Goal: Task Accomplishment & Management: Use online tool/utility

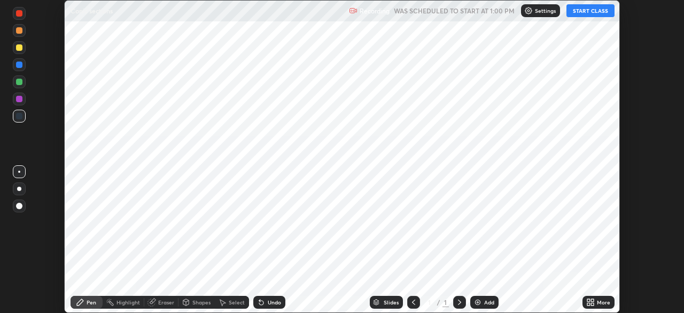
scroll to position [313, 683]
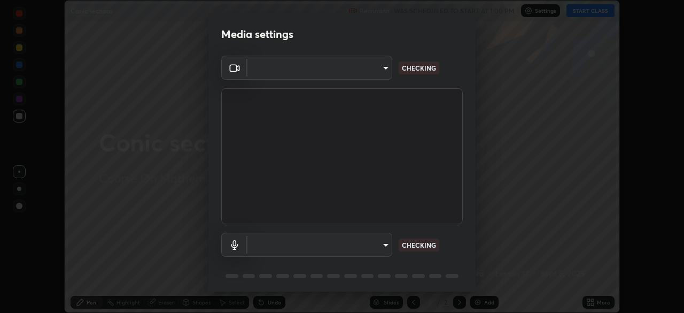
type input "298c0b4550502209631f64da4d66d5e7bfc64cde4025000ed24062e9a76660ac"
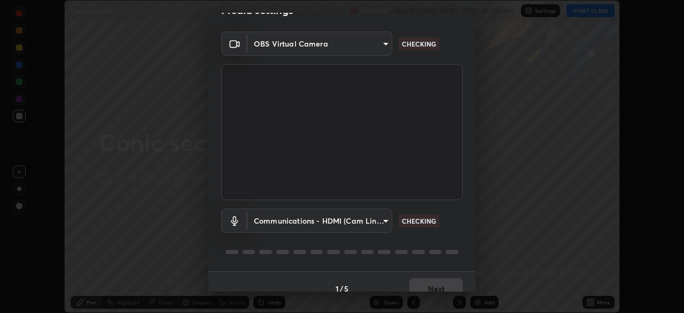
scroll to position [38, 0]
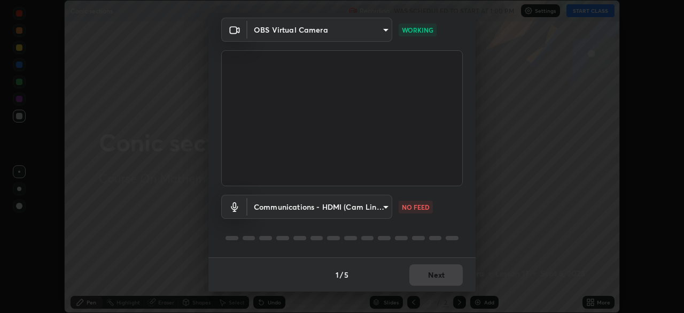
click at [375, 204] on body "Erase all Conic sections Recording WAS SCHEDULED TO START AT 1:00 PM Settings S…" at bounding box center [342, 156] width 684 height 313
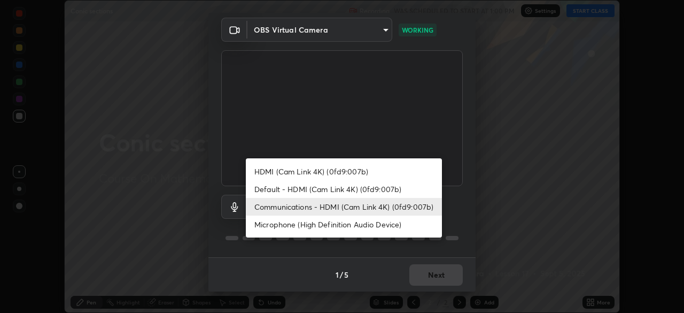
click at [333, 206] on li "Communications - HDMI (Cam Link 4K) (0fd9:007b)" at bounding box center [344, 207] width 196 height 18
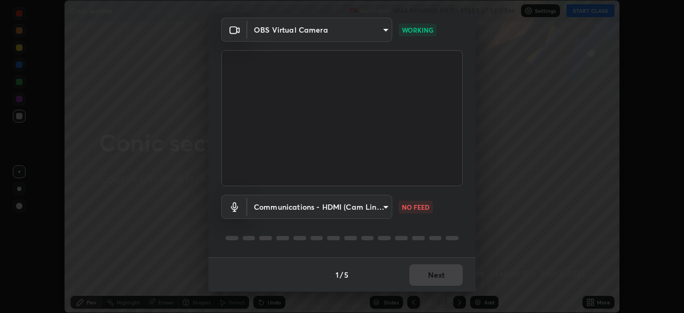
click at [385, 205] on body "Erase all Conic sections Recording WAS SCHEDULED TO START AT 1:00 PM Settings S…" at bounding box center [342, 156] width 684 height 313
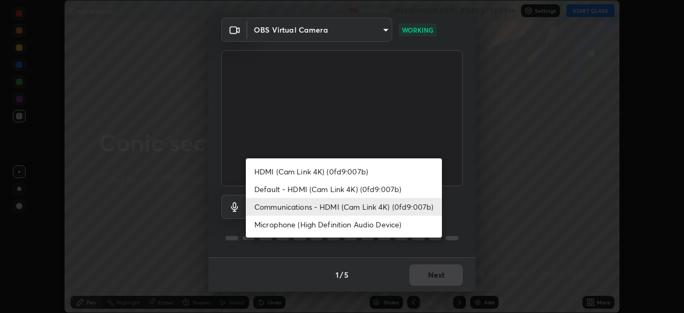
click at [354, 226] on li "Microphone (High Definition Audio Device)" at bounding box center [344, 224] width 196 height 18
type input "613fbaf2b717db9c3ea5dd3d0eee28d6c1010d71e23d70e699fae8198f5098a6"
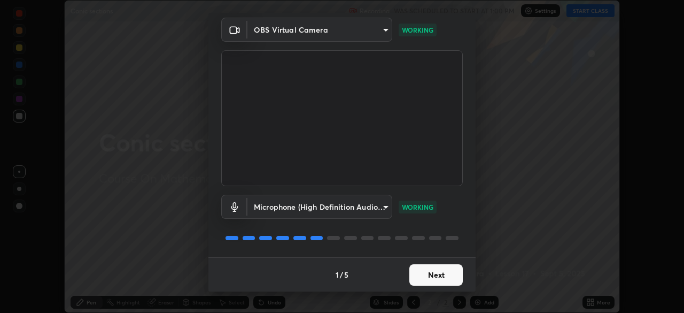
click at [436, 271] on button "Next" at bounding box center [435, 274] width 53 height 21
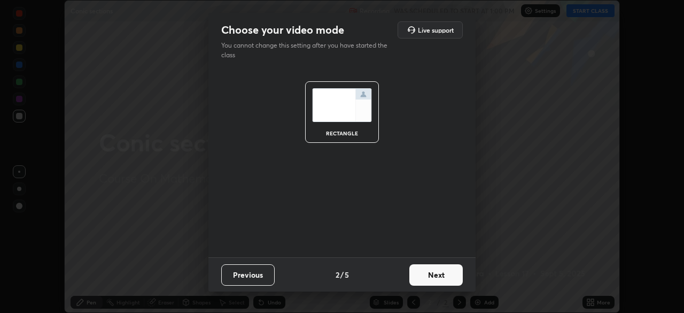
click at [438, 271] on button "Next" at bounding box center [435, 274] width 53 height 21
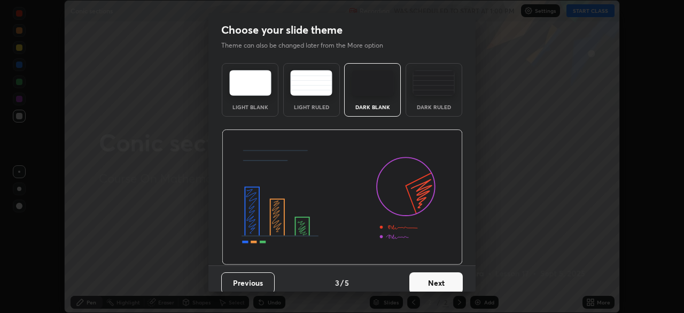
click at [437, 279] on button "Next" at bounding box center [435, 282] width 53 height 21
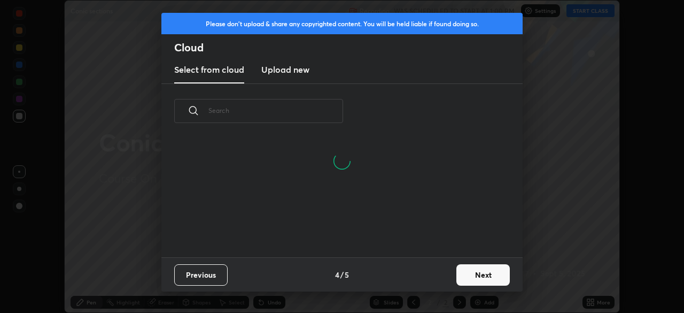
click at [480, 275] on button "Next" at bounding box center [482, 274] width 53 height 21
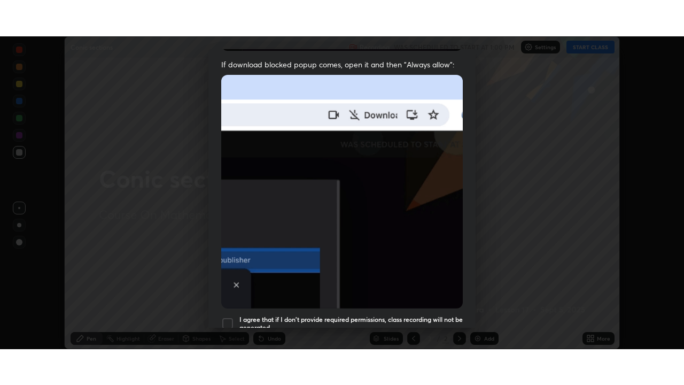
scroll to position [256, 0]
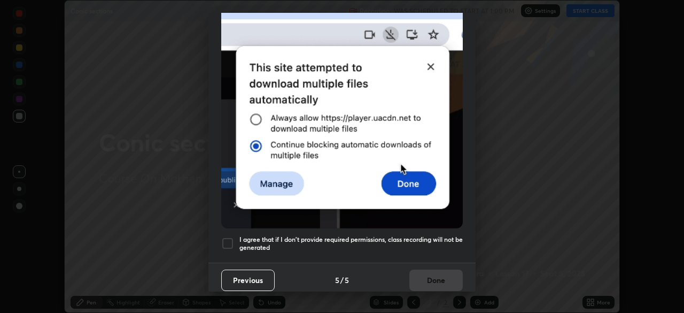
click at [224, 237] on div at bounding box center [227, 243] width 13 height 13
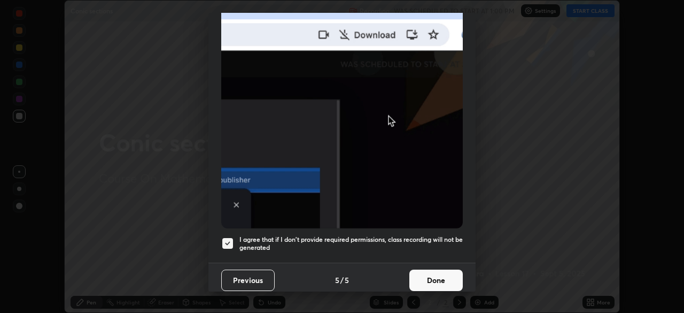
click at [443, 274] on button "Done" at bounding box center [435, 279] width 53 height 21
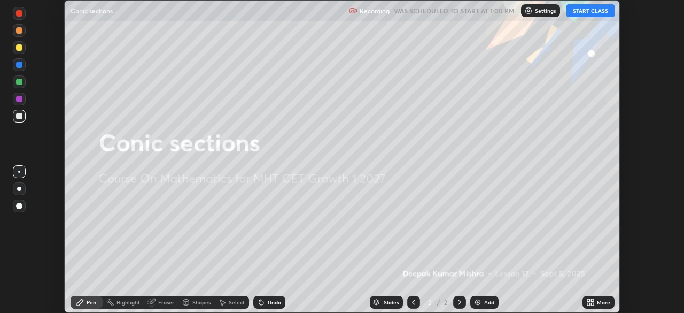
click at [596, 7] on button "START CLASS" at bounding box center [590, 10] width 48 height 13
click at [485, 298] on div "Add" at bounding box center [484, 301] width 28 height 13
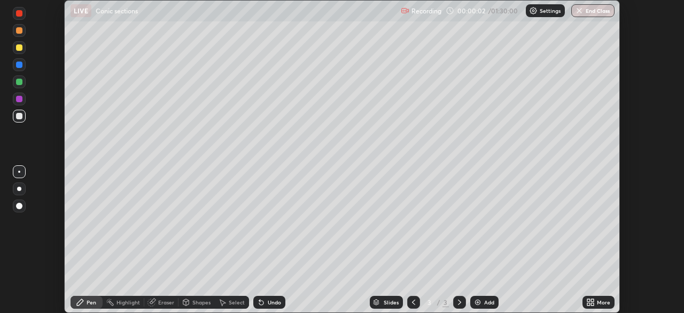
click at [604, 304] on div "More" at bounding box center [603, 301] width 13 height 5
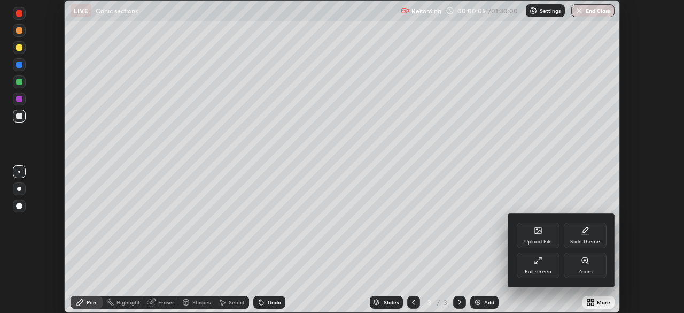
click at [536, 262] on icon at bounding box center [536, 262] width 3 height 3
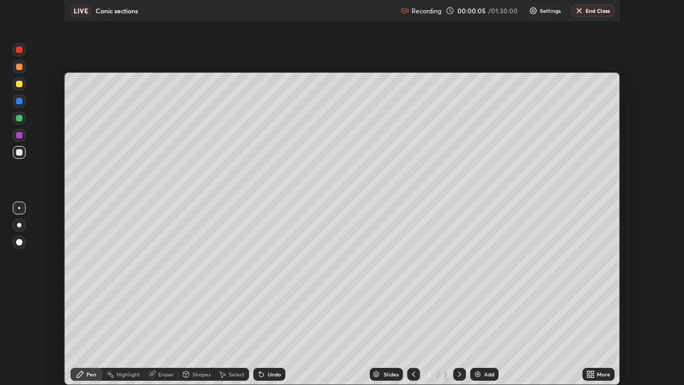
scroll to position [385, 684]
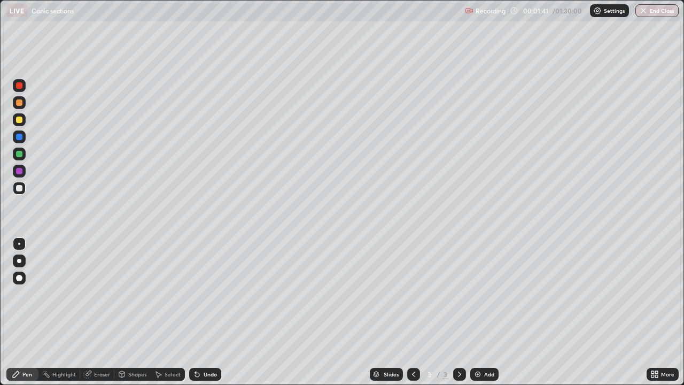
click at [95, 312] on div "Eraser" at bounding box center [102, 373] width 16 height 5
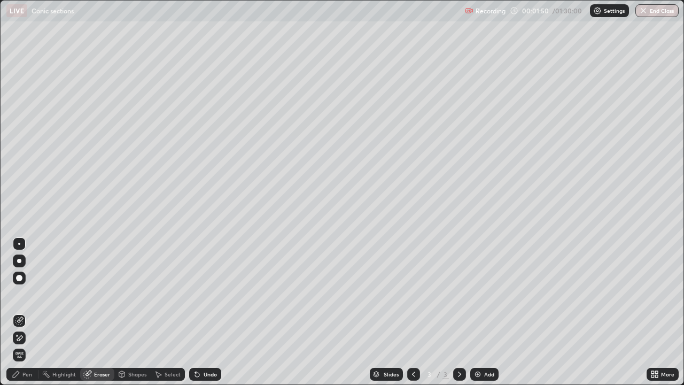
click at [133, 312] on div "Shapes" at bounding box center [137, 373] width 18 height 5
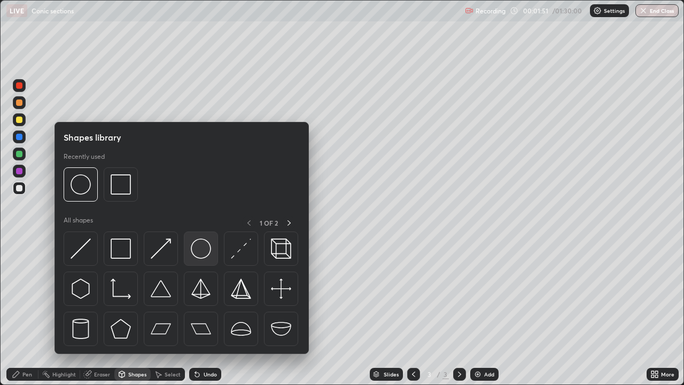
click at [200, 247] on img at bounding box center [201, 248] width 20 height 20
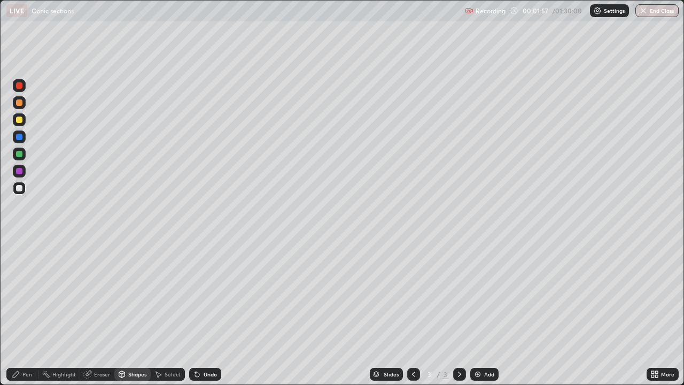
click at [88, 312] on div "Eraser" at bounding box center [97, 373] width 34 height 21
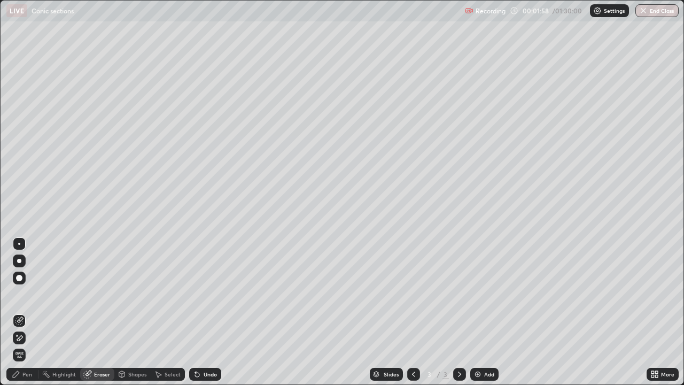
click at [18, 312] on icon at bounding box center [16, 374] width 6 height 6
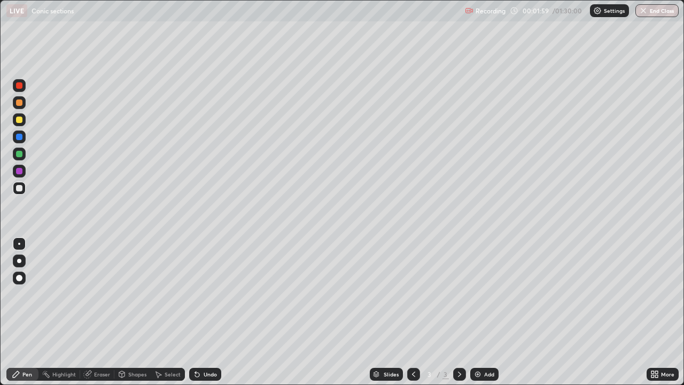
click at [90, 312] on icon at bounding box center [88, 372] width 6 height 5
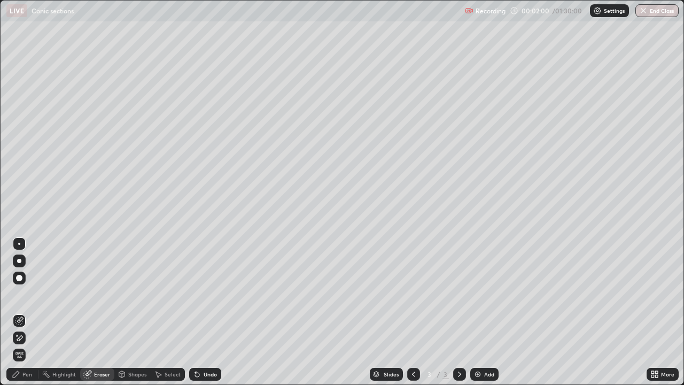
click at [20, 312] on icon at bounding box center [19, 320] width 9 height 9
click at [16, 312] on div at bounding box center [19, 320] width 13 height 13
click at [24, 312] on div at bounding box center [19, 337] width 13 height 13
click at [25, 312] on span "Erase all" at bounding box center [19, 354] width 12 height 6
click at [0, 0] on div at bounding box center [0, 0] width 0 height 0
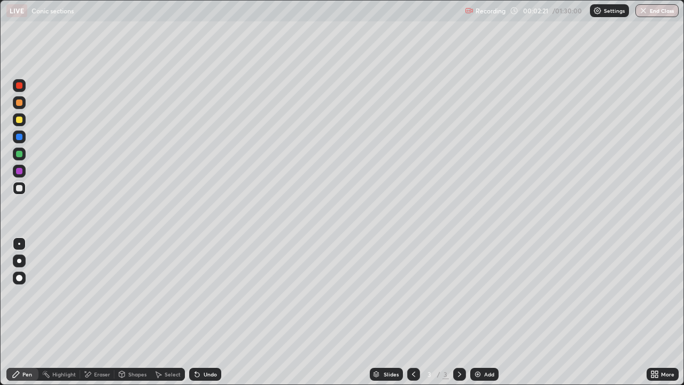
click at [22, 312] on div at bounding box center [19, 299] width 17 height 128
click at [26, 312] on div at bounding box center [19, 299] width 17 height 128
click at [659, 312] on div "More" at bounding box center [662, 374] width 32 height 13
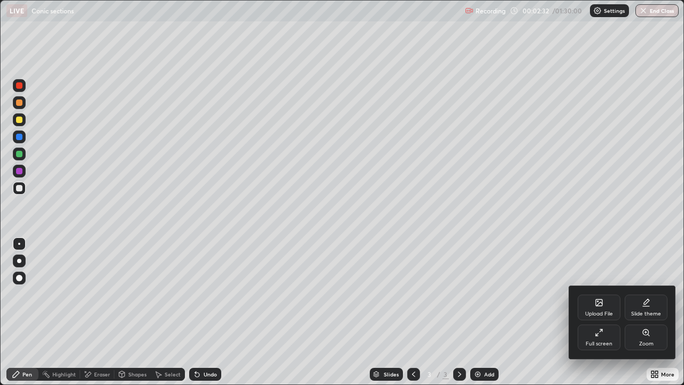
click at [25, 312] on div at bounding box center [342, 192] width 684 height 385
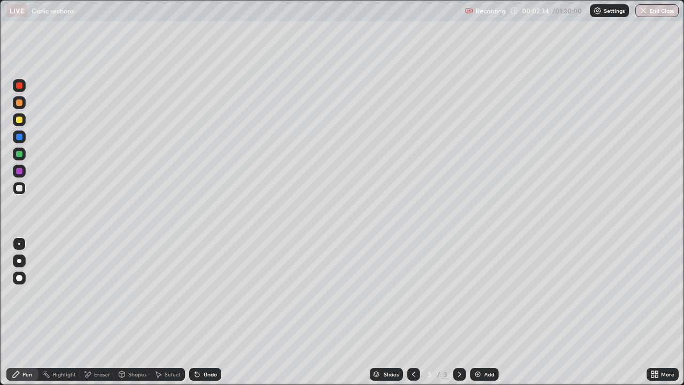
click at [63, 312] on div "Highlight" at bounding box center [64, 373] width 24 height 5
click at [215, 312] on div "Undo" at bounding box center [203, 373] width 36 height 21
click at [20, 312] on div at bounding box center [19, 320] width 13 height 17
click at [99, 312] on div "Eraser" at bounding box center [97, 374] width 34 height 13
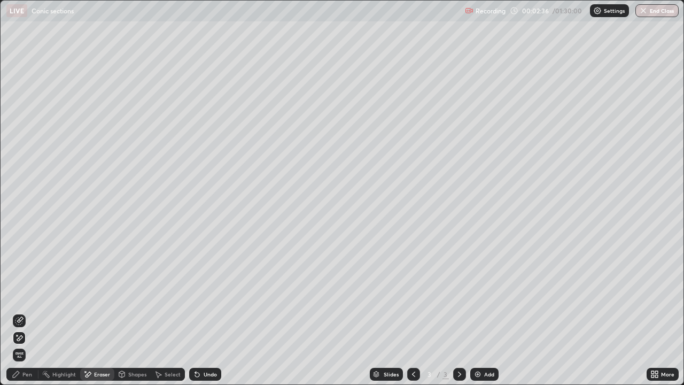
click at [102, 312] on div "Eraser" at bounding box center [102, 373] width 16 height 5
click at [20, 312] on icon at bounding box center [19, 320] width 9 height 9
click at [21, 312] on span "Erase all" at bounding box center [19, 354] width 12 height 6
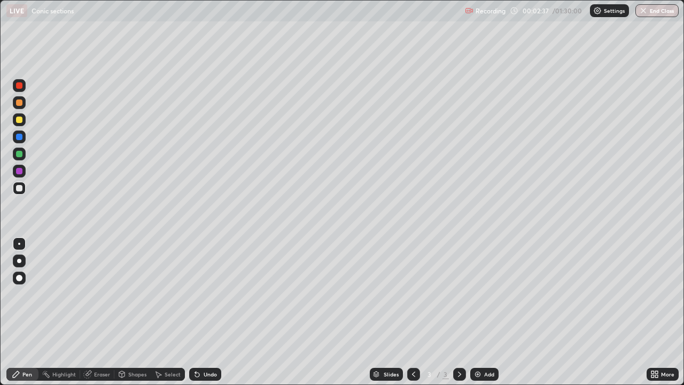
click at [20, 312] on div at bounding box center [19, 299] width 17 height 128
click at [27, 312] on div "Pen" at bounding box center [27, 373] width 10 height 5
click at [99, 312] on div "Eraser" at bounding box center [102, 373] width 16 height 5
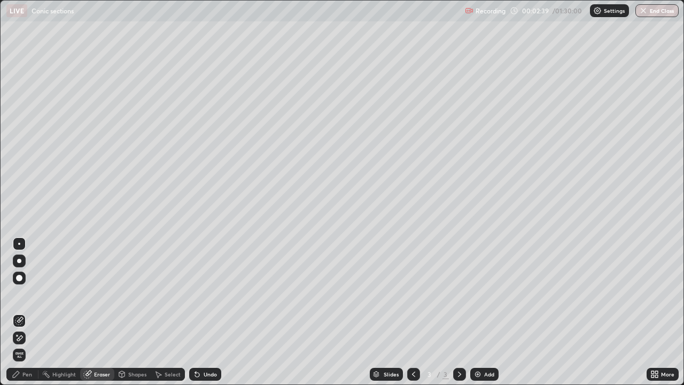
click at [18, 312] on div "Erase all" at bounding box center [19, 354] width 13 height 13
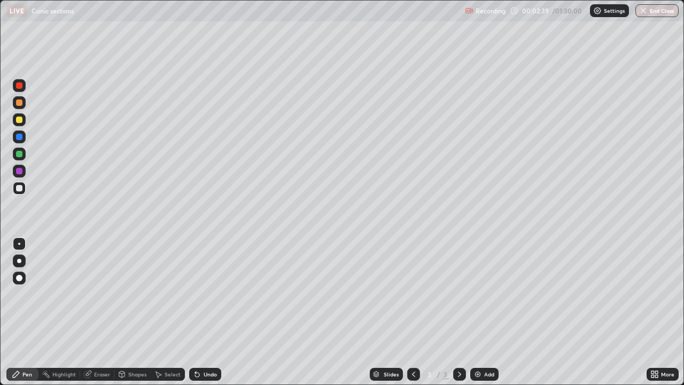
click at [20, 312] on div at bounding box center [19, 299] width 17 height 128
click at [106, 312] on div "Eraser" at bounding box center [97, 374] width 34 height 13
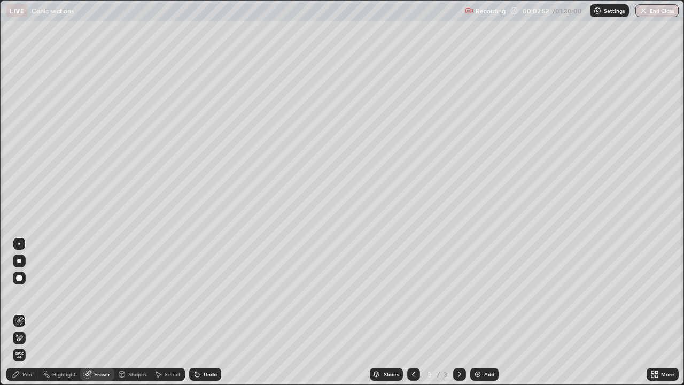
click at [101, 312] on div "Eraser" at bounding box center [102, 373] width 16 height 5
click at [95, 312] on div "Eraser" at bounding box center [102, 373] width 16 height 5
click at [21, 312] on span "Erase all" at bounding box center [19, 354] width 12 height 6
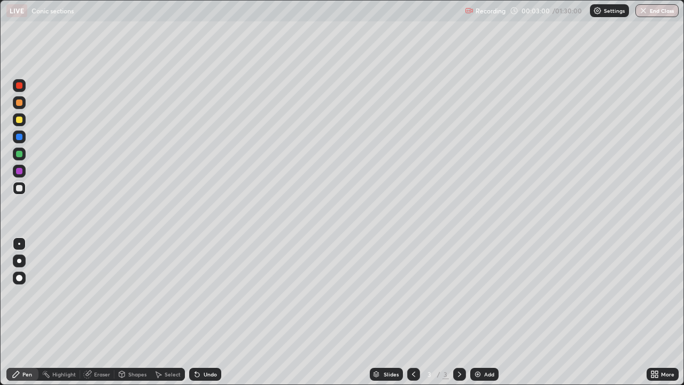
click at [29, 312] on div "Pen" at bounding box center [27, 373] width 10 height 5
click at [95, 312] on div "Eraser" at bounding box center [102, 373] width 16 height 5
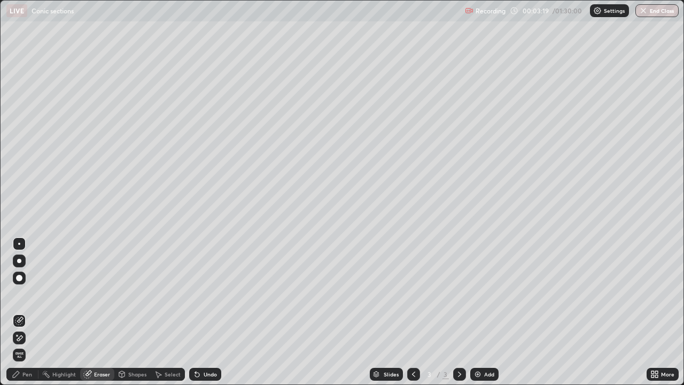
click at [13, 312] on div at bounding box center [19, 337] width 13 height 13
click at [17, 312] on span "Erase all" at bounding box center [19, 354] width 12 height 6
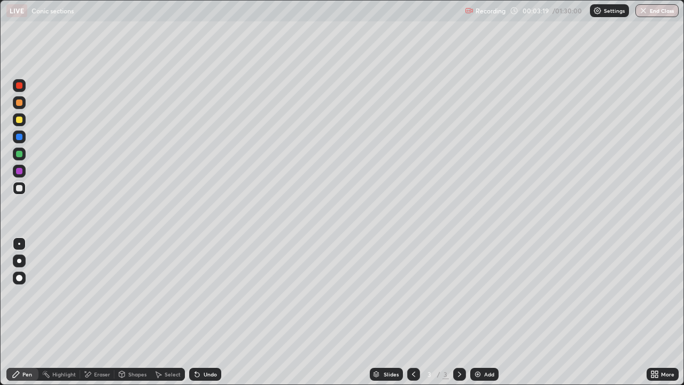
click at [18, 312] on div at bounding box center [19, 299] width 17 height 128
click at [653, 7] on button "End Class" at bounding box center [656, 10] width 43 height 13
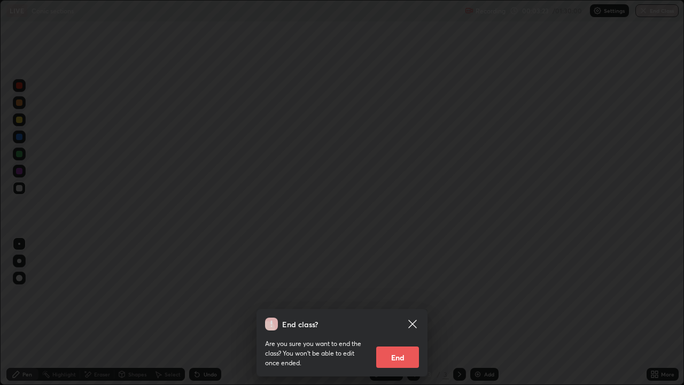
click at [396, 312] on button "End" at bounding box center [397, 356] width 43 height 21
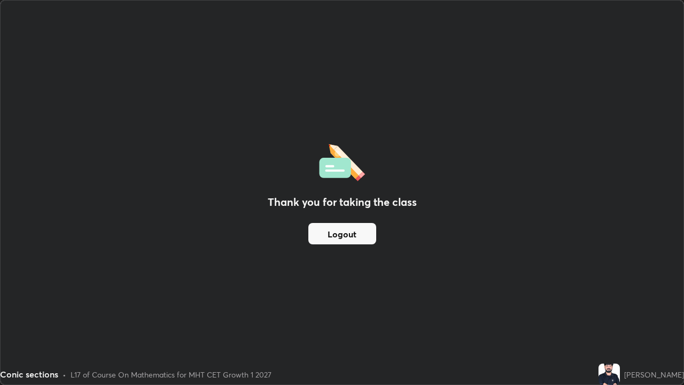
click at [11, 199] on div "Thank you for taking the class Logout" at bounding box center [342, 193] width 683 height 384
click at [384, 218] on div "Thank you for taking the class Logout" at bounding box center [342, 193] width 683 height 384
click at [32, 171] on div "Thank you for taking the class Logout" at bounding box center [342, 193] width 683 height 384
click at [342, 231] on button "Logout" at bounding box center [342, 233] width 68 height 21
